Goal: Information Seeking & Learning: Find specific fact

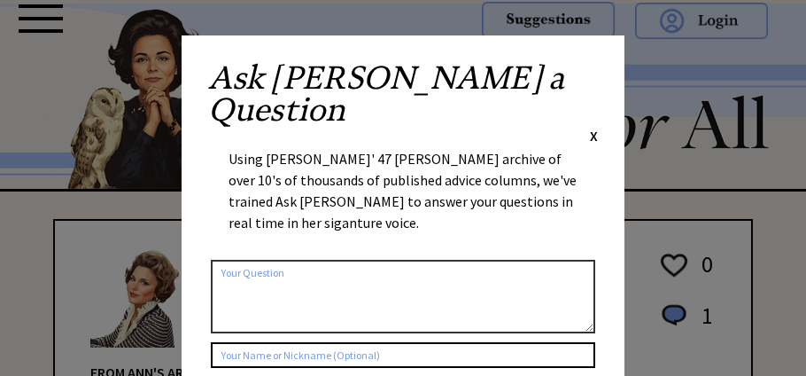
click at [595, 127] on span "X" at bounding box center [594, 136] width 8 height 18
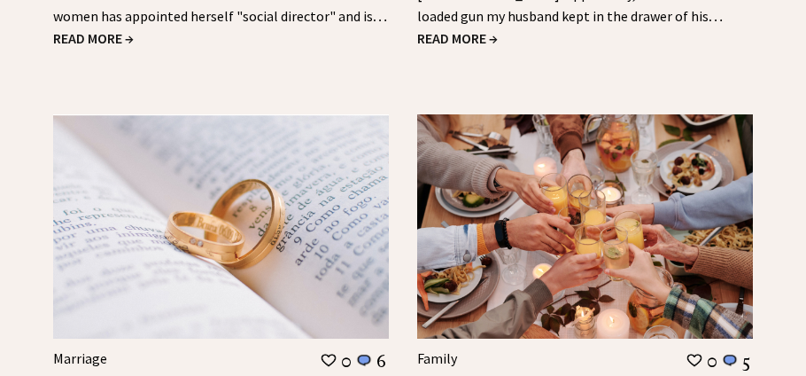
scroll to position [2195, 0]
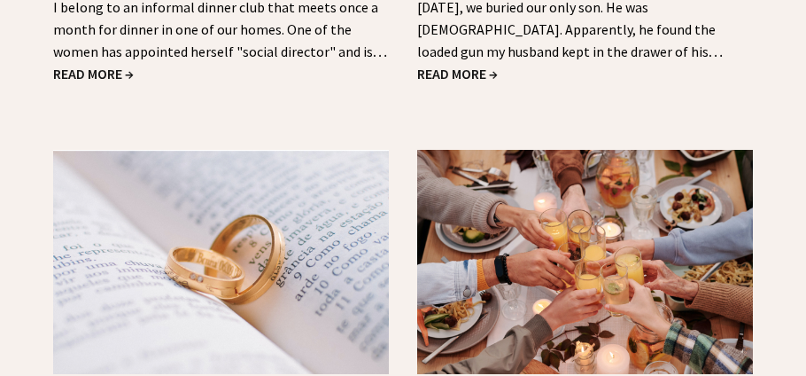
click at [467, 65] on span "READ MORE →" at bounding box center [457, 74] width 81 height 18
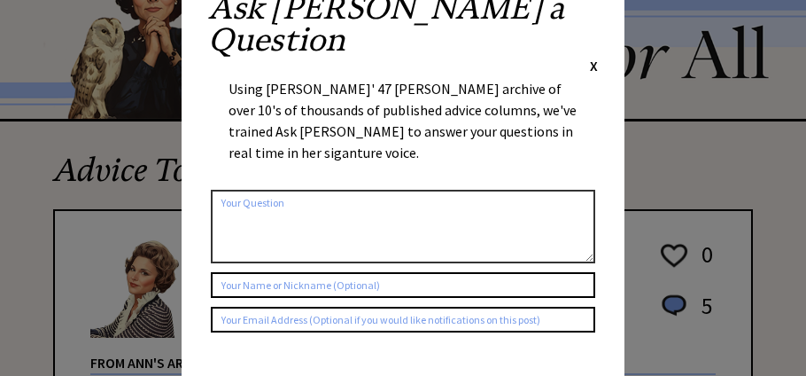
scroll to position [35, 0]
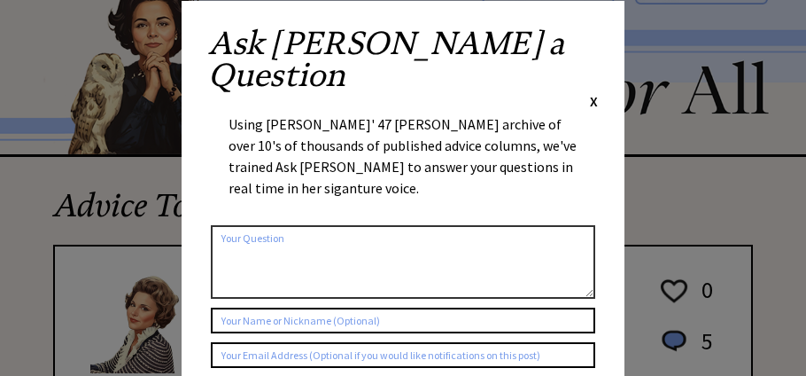
click at [588, 43] on div "Ask Ann a Question X" at bounding box center [403, 68] width 390 height 83
click at [591, 92] on span "X" at bounding box center [594, 101] width 8 height 18
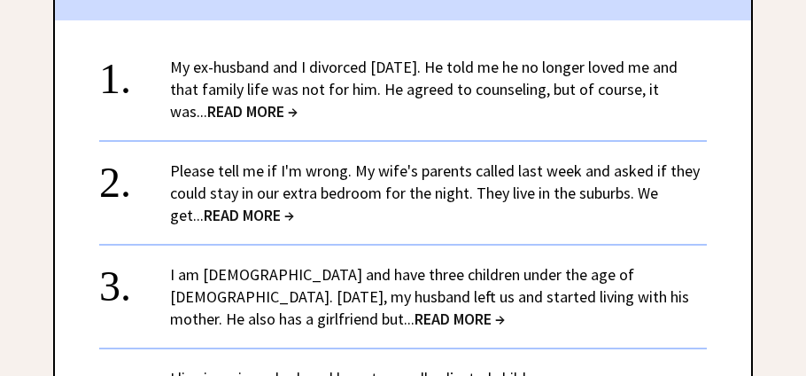
scroll to position [2053, 0]
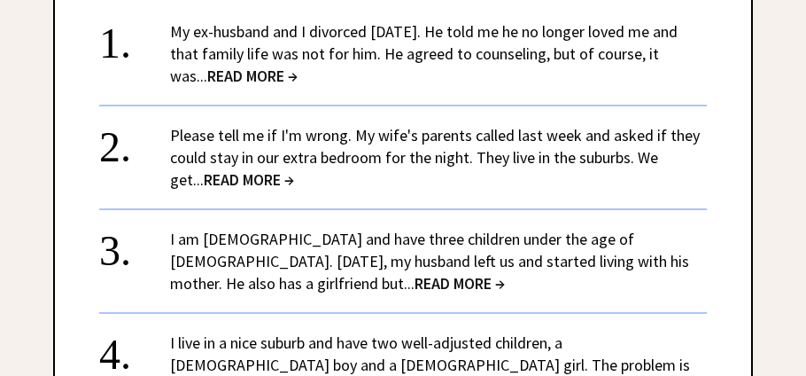
click at [415, 273] on span "READ MORE →" at bounding box center [460, 283] width 90 height 20
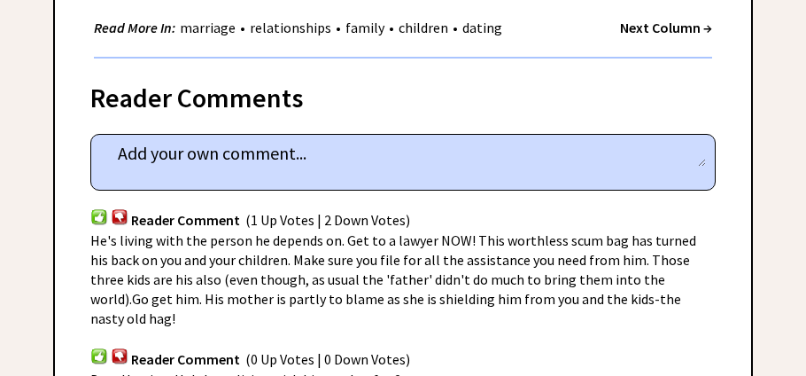
scroll to position [743, 0]
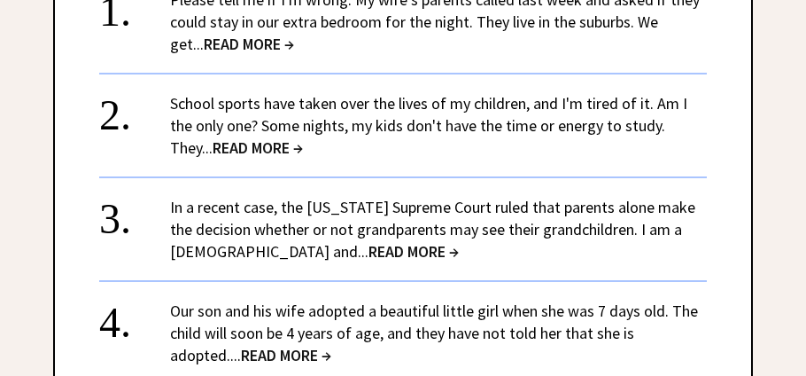
scroll to position [2089, 0]
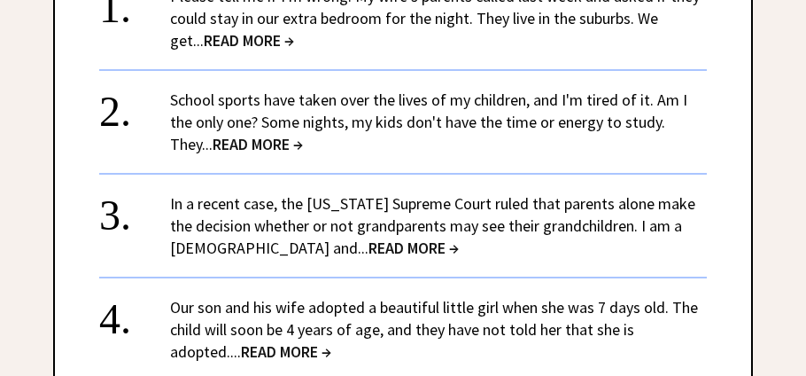
click at [369, 237] on span "READ MORE →" at bounding box center [414, 247] width 90 height 20
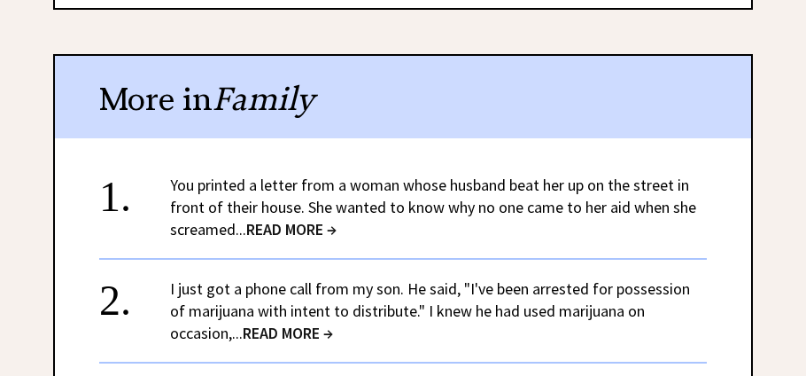
scroll to position [1486, 0]
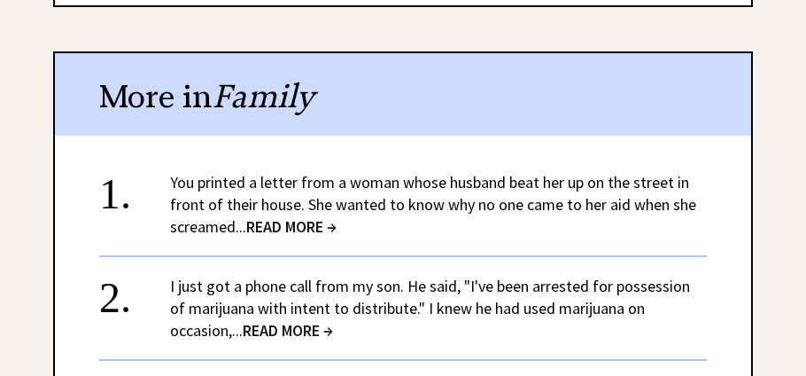
click at [285, 216] on span "READ MORE →" at bounding box center [291, 226] width 90 height 20
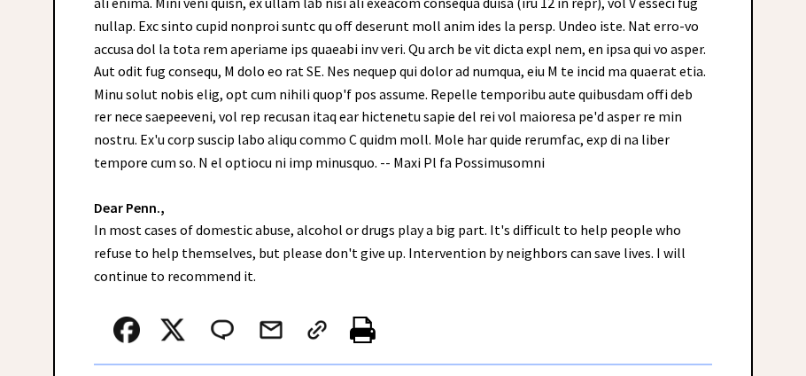
scroll to position [708, 0]
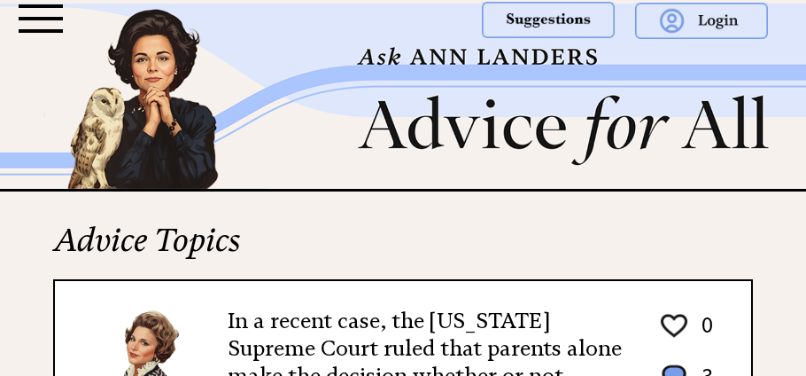
click at [407, 152] on img at bounding box center [403, 96] width 806 height 185
click at [47, 20] on div at bounding box center [41, 18] width 44 height 28
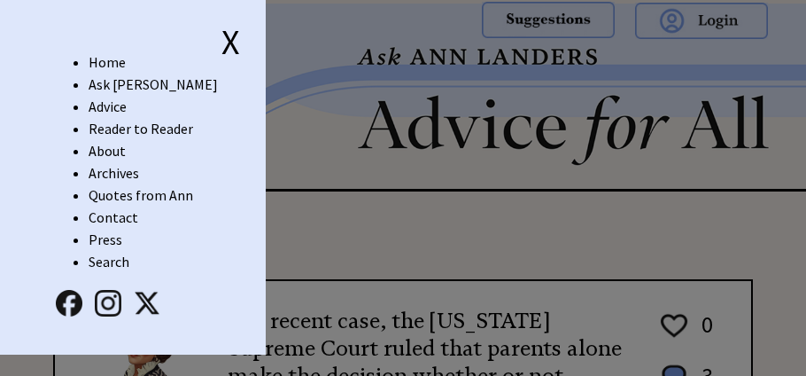
click at [110, 261] on link "Search" at bounding box center [109, 261] width 41 height 18
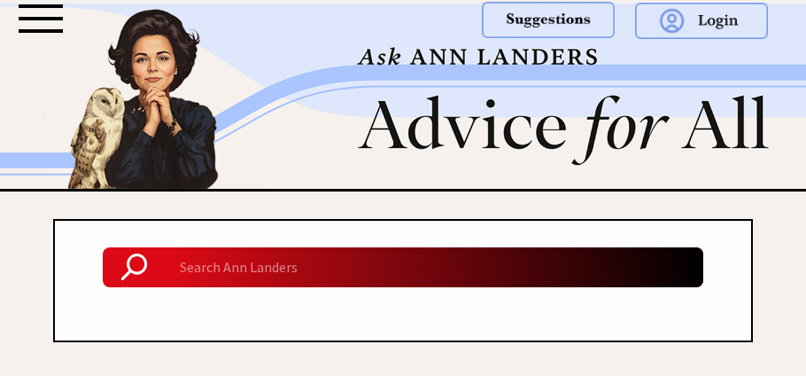
click at [246, 277] on input at bounding box center [435, 267] width 538 height 41
type input "kids blame parents"
click at [326, 271] on input "kids blame parents" at bounding box center [435, 267] width 538 height 41
click at [330, 311] on div at bounding box center [403, 322] width 618 height 35
click at [612, 367] on div "kids blame parents" at bounding box center [403, 303] width 700 height 168
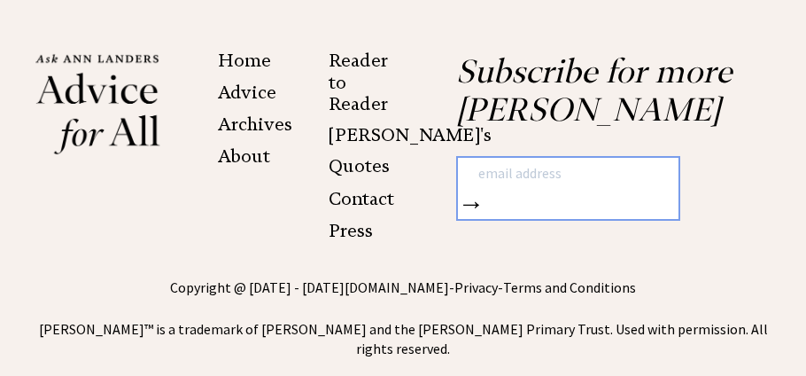
scroll to position [431, 0]
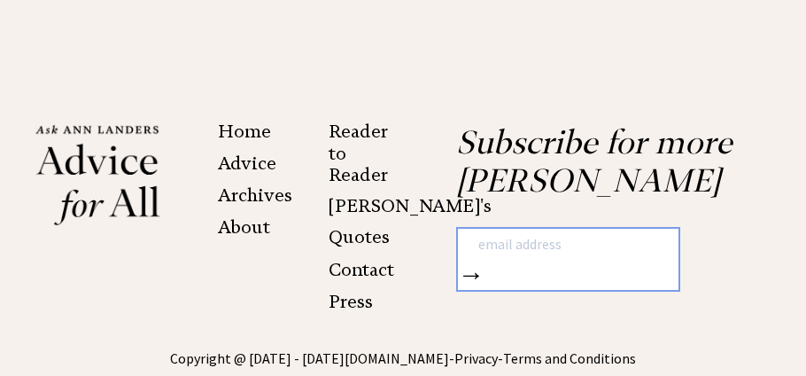
click at [274, 198] on link "Archives" at bounding box center [255, 194] width 74 height 21
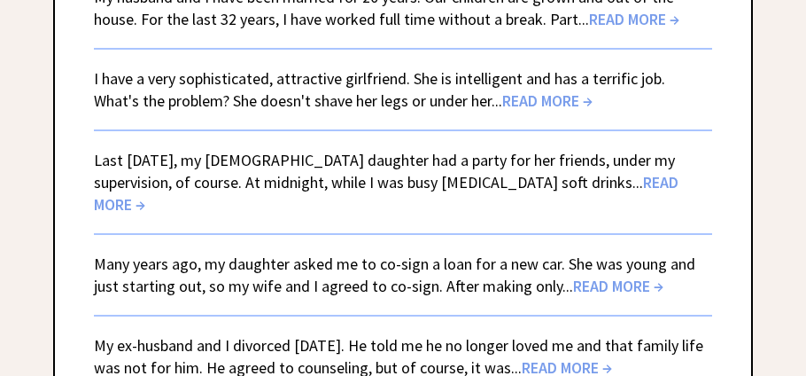
scroll to position [353, 0]
click at [602, 275] on span "READ MORE →" at bounding box center [618, 285] width 90 height 20
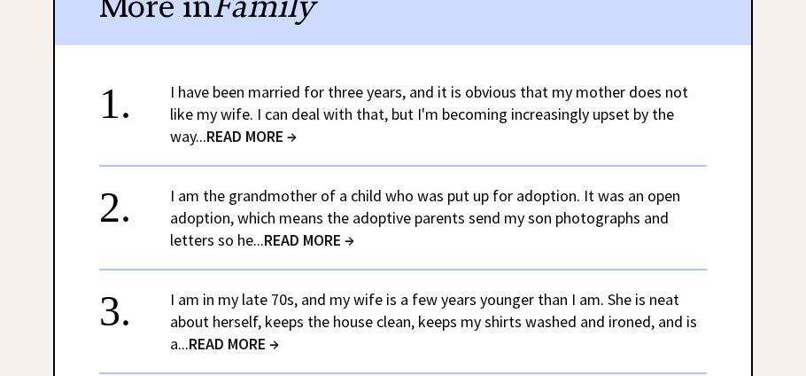
scroll to position [1841, 0]
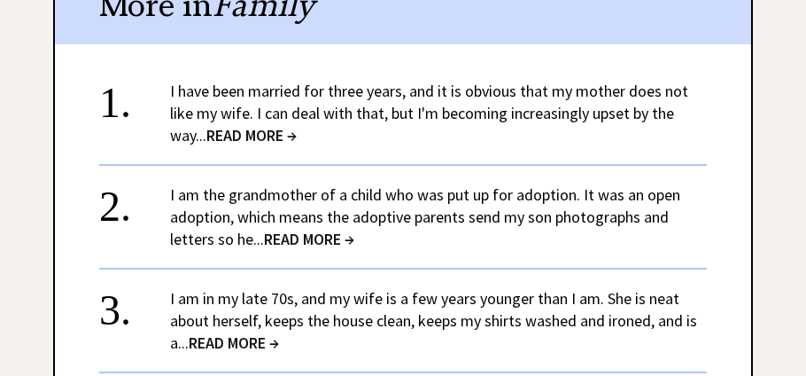
click at [269, 132] on span "READ MORE →" at bounding box center [251, 135] width 90 height 20
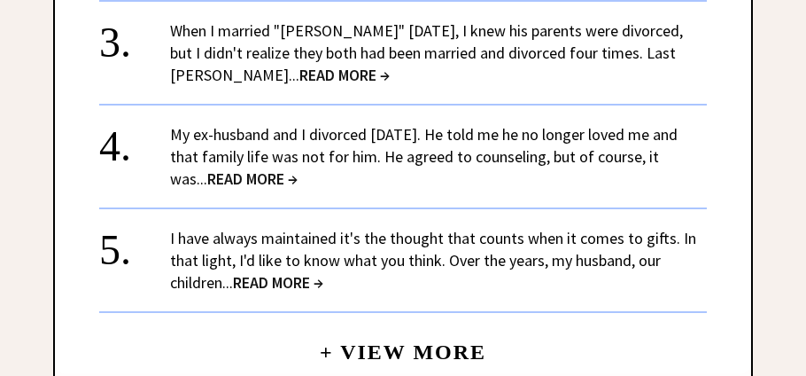
scroll to position [2053, 0]
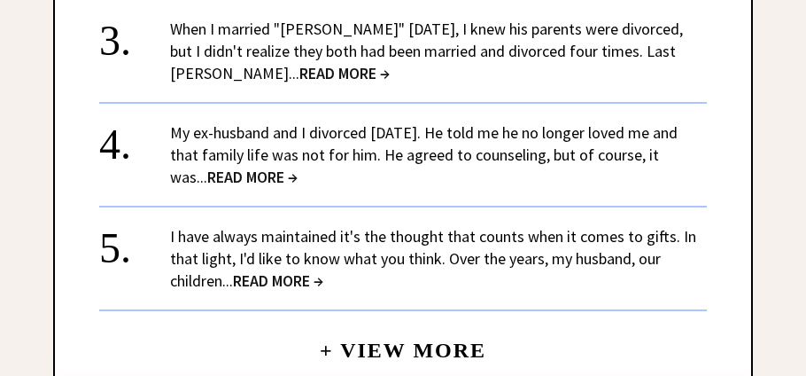
click at [439, 323] on link "+ View More" at bounding box center [403, 342] width 167 height 38
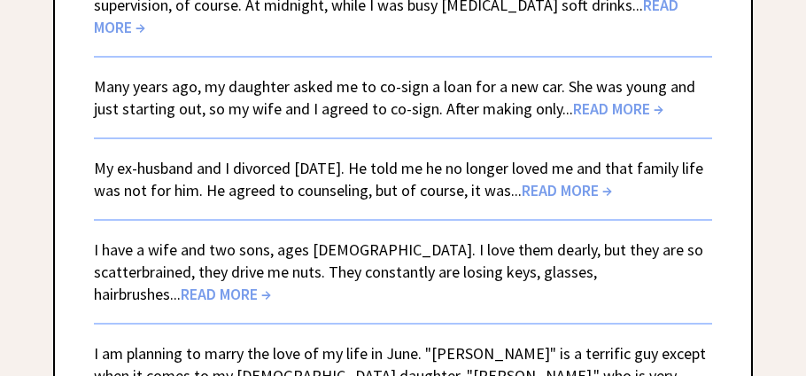
scroll to position [566, 0]
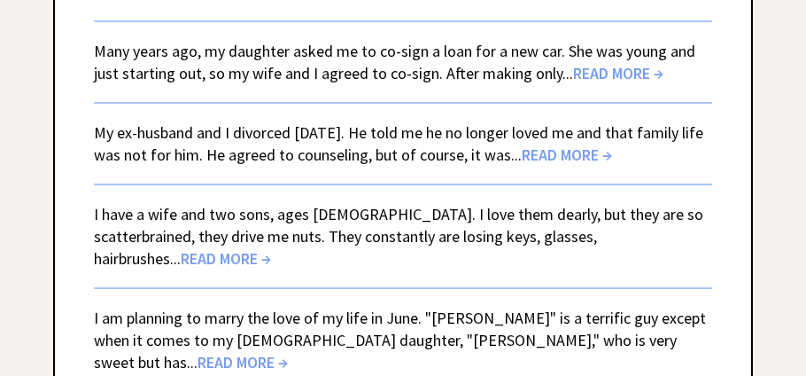
click at [271, 248] on span "READ MORE →" at bounding box center [226, 258] width 90 height 20
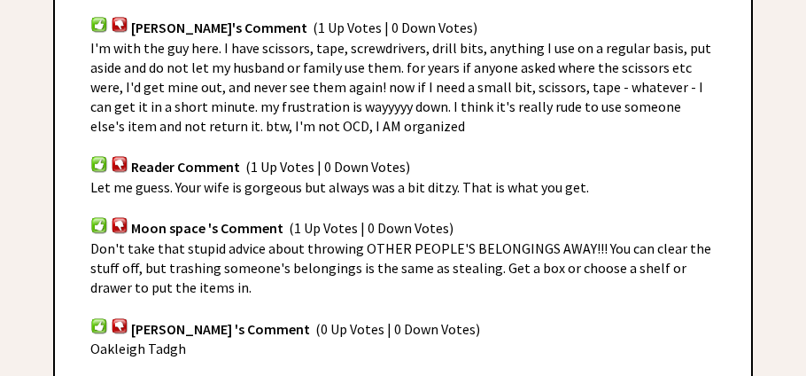
scroll to position [1133, 0]
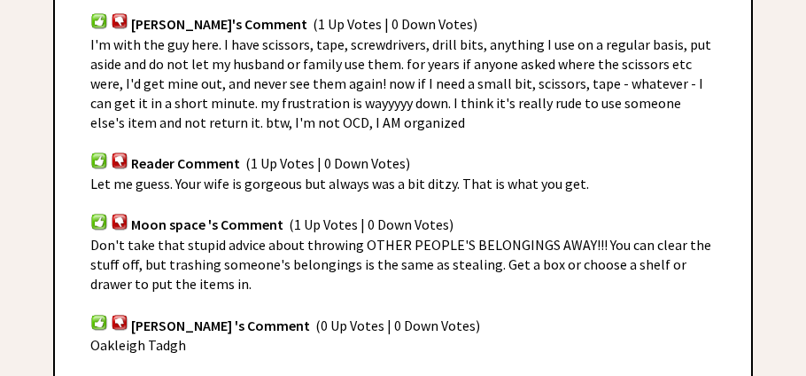
click at [542, 94] on div "I'm with the guy here. I have scissors, tape, screwdrivers, drill bits, anythin…" at bounding box center [402, 83] width 625 height 97
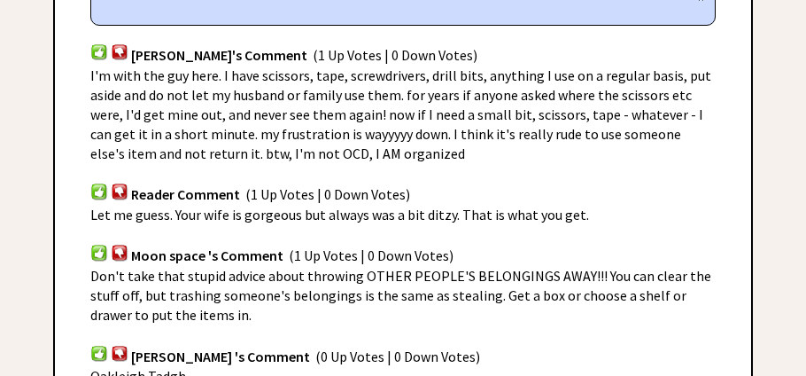
scroll to position [1098, 0]
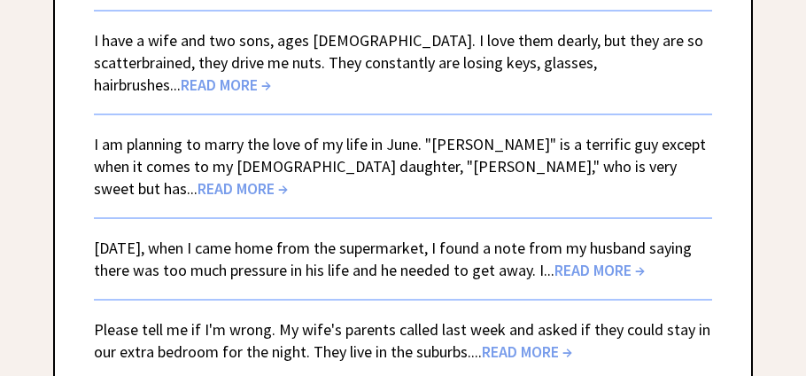
scroll to position [743, 0]
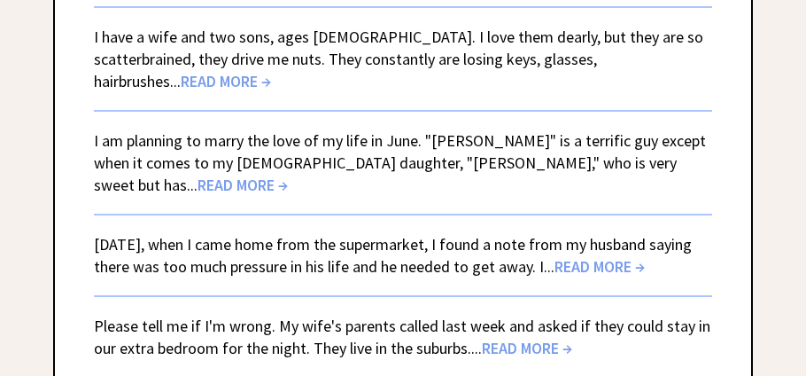
click at [288, 175] on span "READ MORE →" at bounding box center [243, 185] width 90 height 20
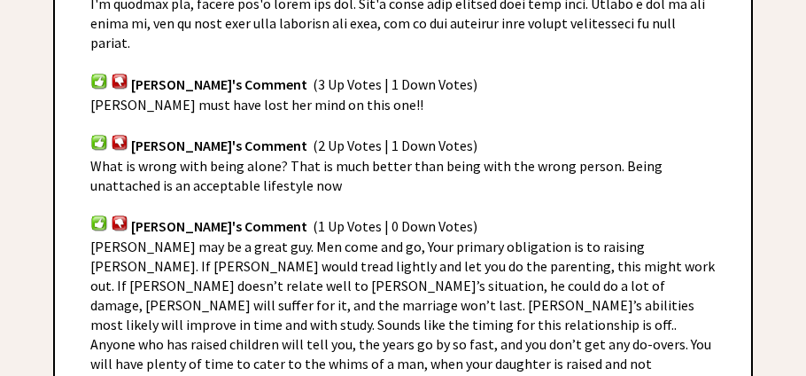
scroll to position [1486, 0]
